Goal: Transaction & Acquisition: Purchase product/service

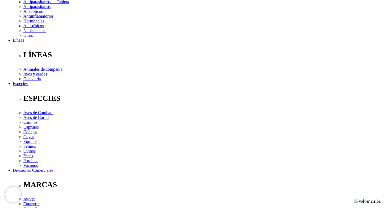
scroll to position [127, 0]
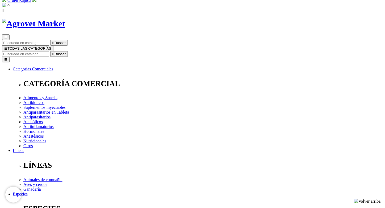
scroll to position [14, 0]
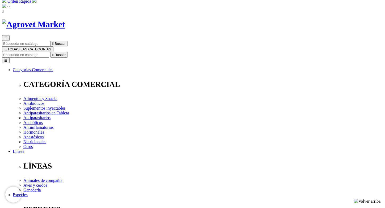
select select "381"
select select "354"
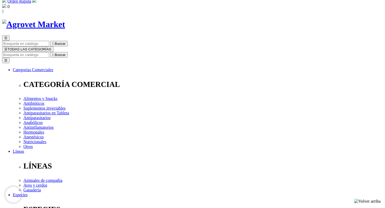
select select "381"
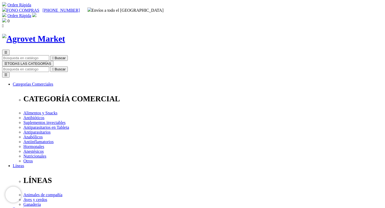
click at [49, 66] on input "Buscar" at bounding box center [25, 69] width 47 height 6
type input "zamylin"
click at [84, 67] on icon "" at bounding box center [83, 69] width 1 height 4
click at [49, 66] on input "zamylin" at bounding box center [25, 69] width 47 height 6
type input "samylin"
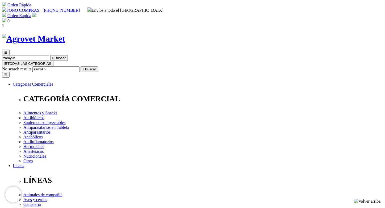
click at [81, 66] on button " Buscar" at bounding box center [90, 69] width 18 height 6
